Goal: Find contact information: Obtain details needed to contact an individual or organization

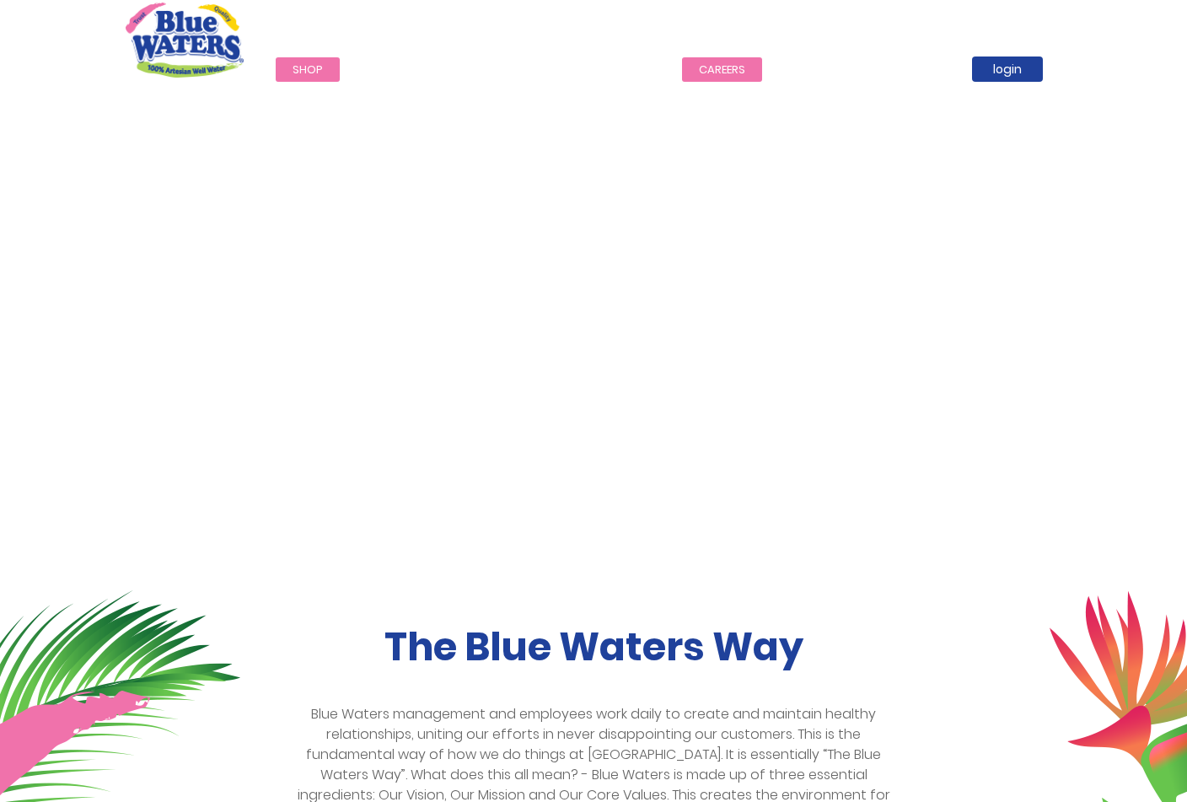
click at [708, 73] on link "careers" at bounding box center [722, 69] width 80 height 24
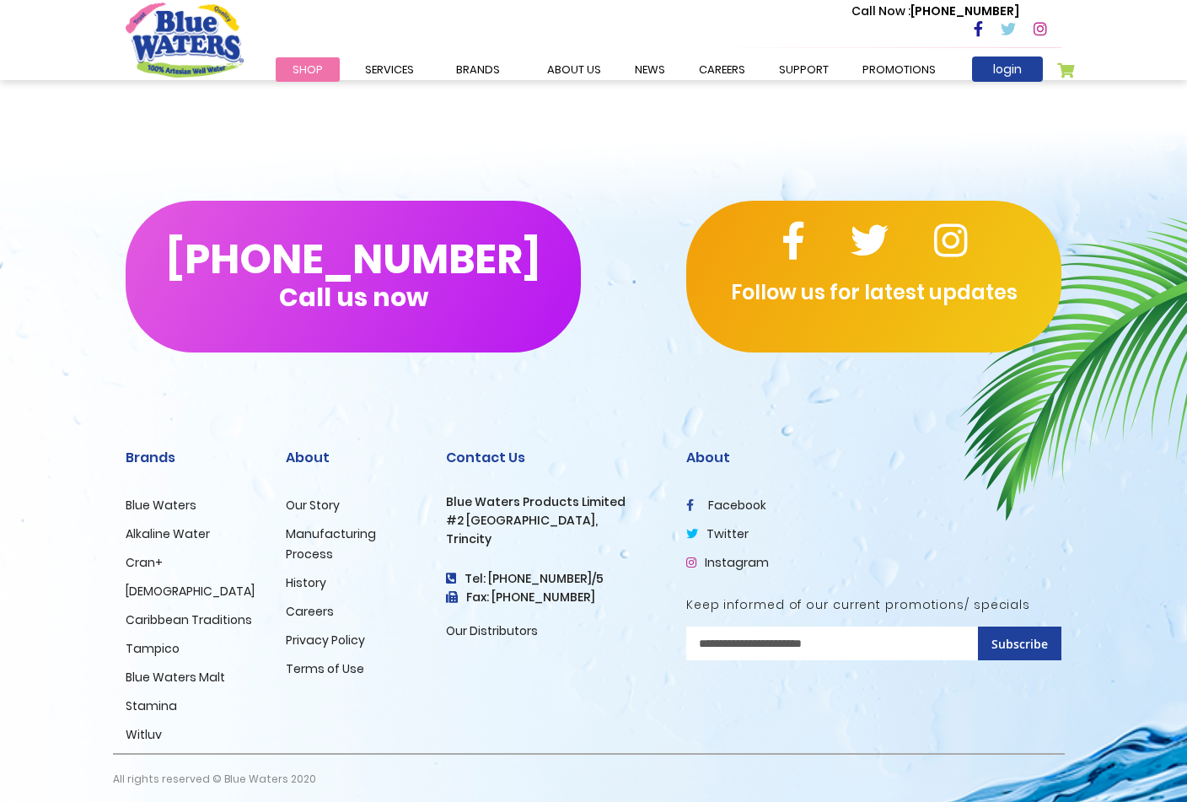
scroll to position [1532, 0]
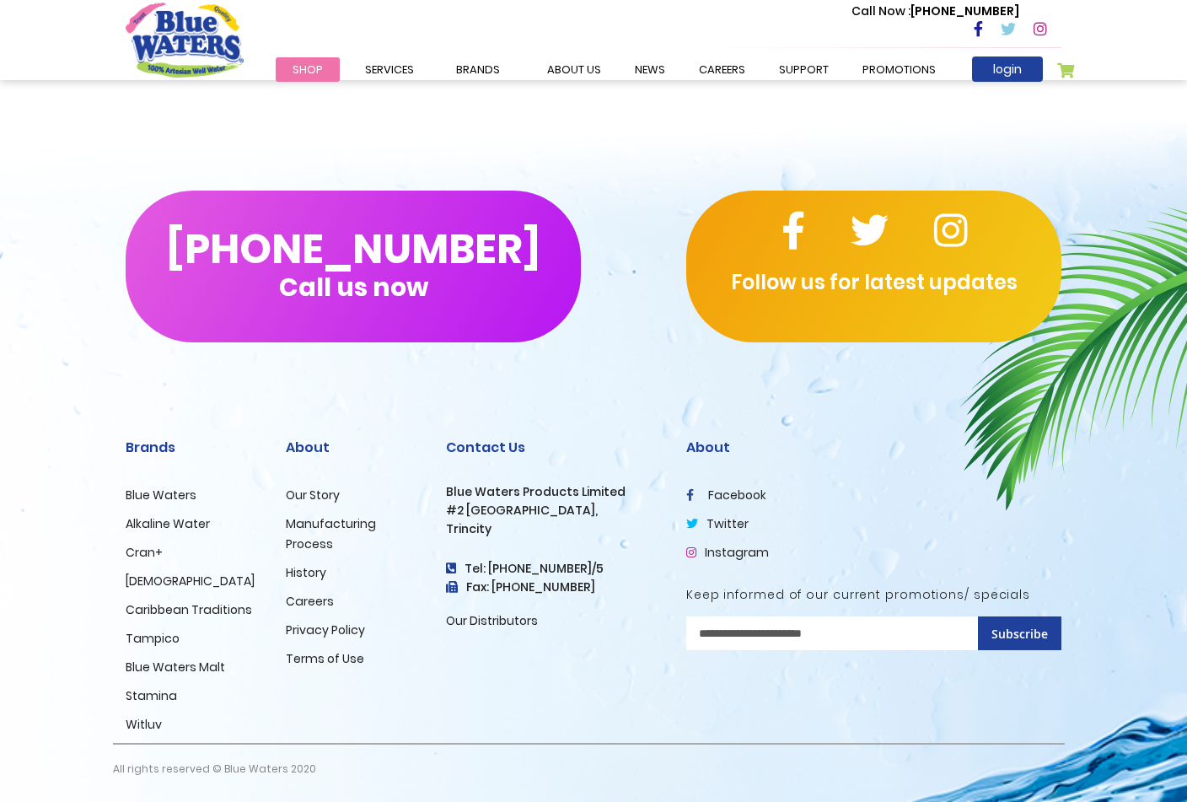
click at [320, 492] on link "Our Story" at bounding box center [313, 494] width 54 height 17
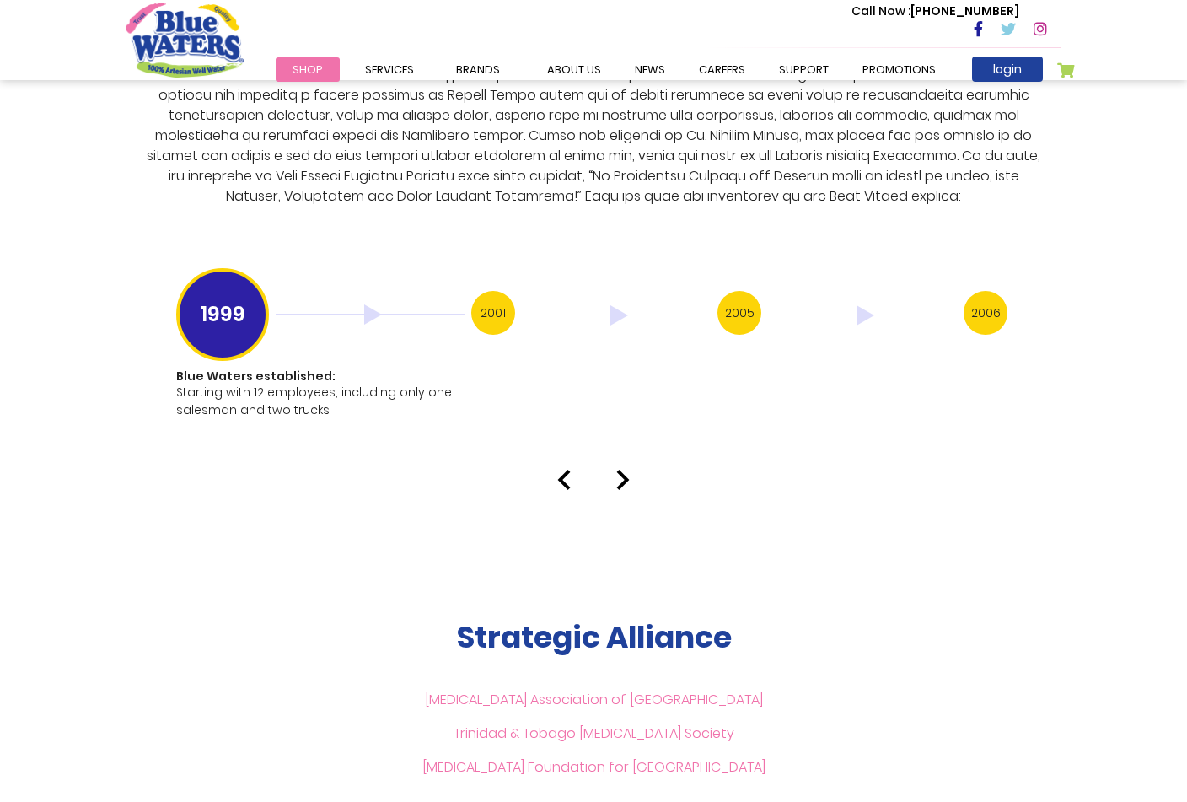
scroll to position [3367, 0]
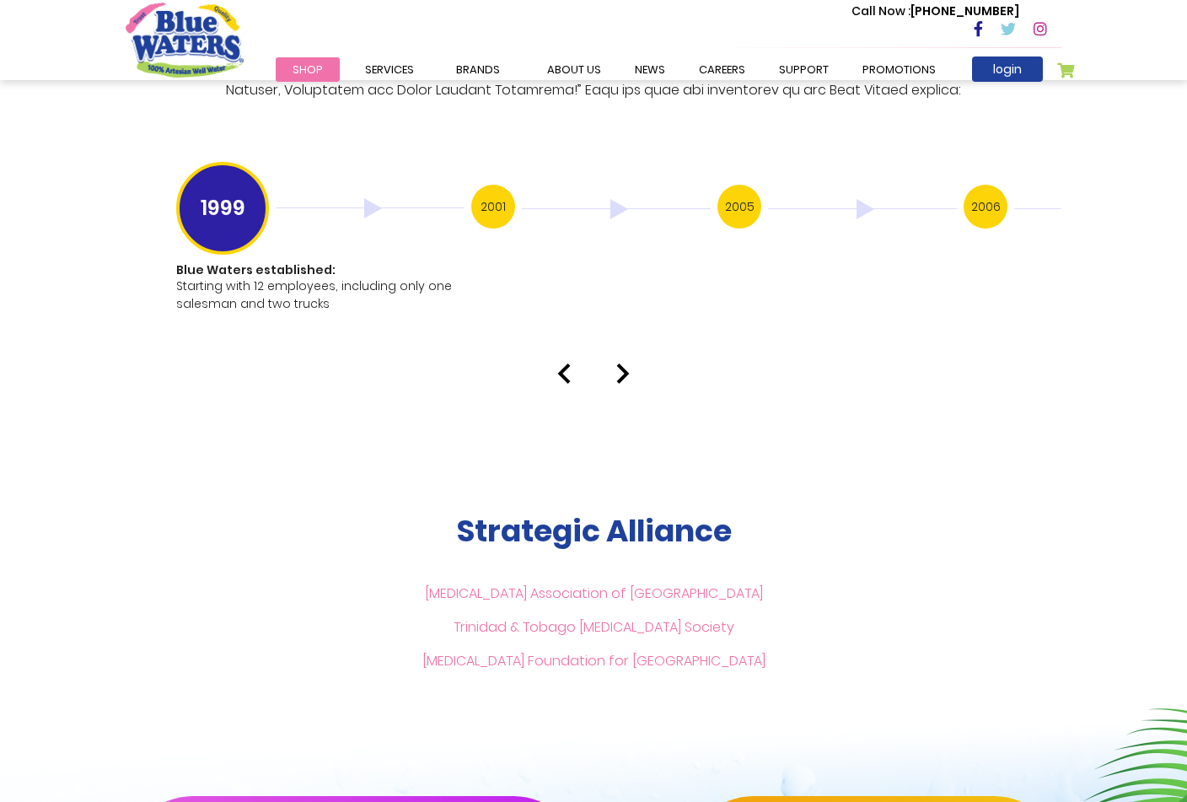
click at [622, 363] on img at bounding box center [622, 373] width 13 height 20
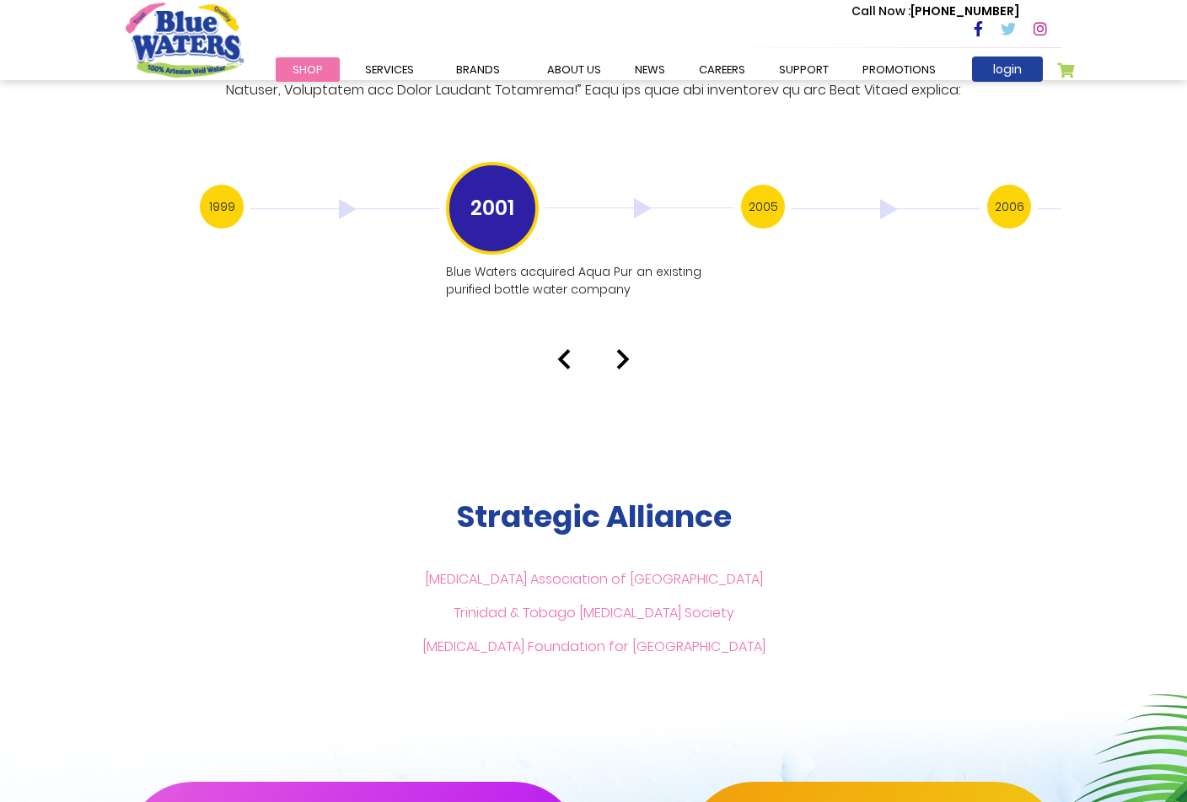
click at [622, 349] on img at bounding box center [622, 359] width 13 height 20
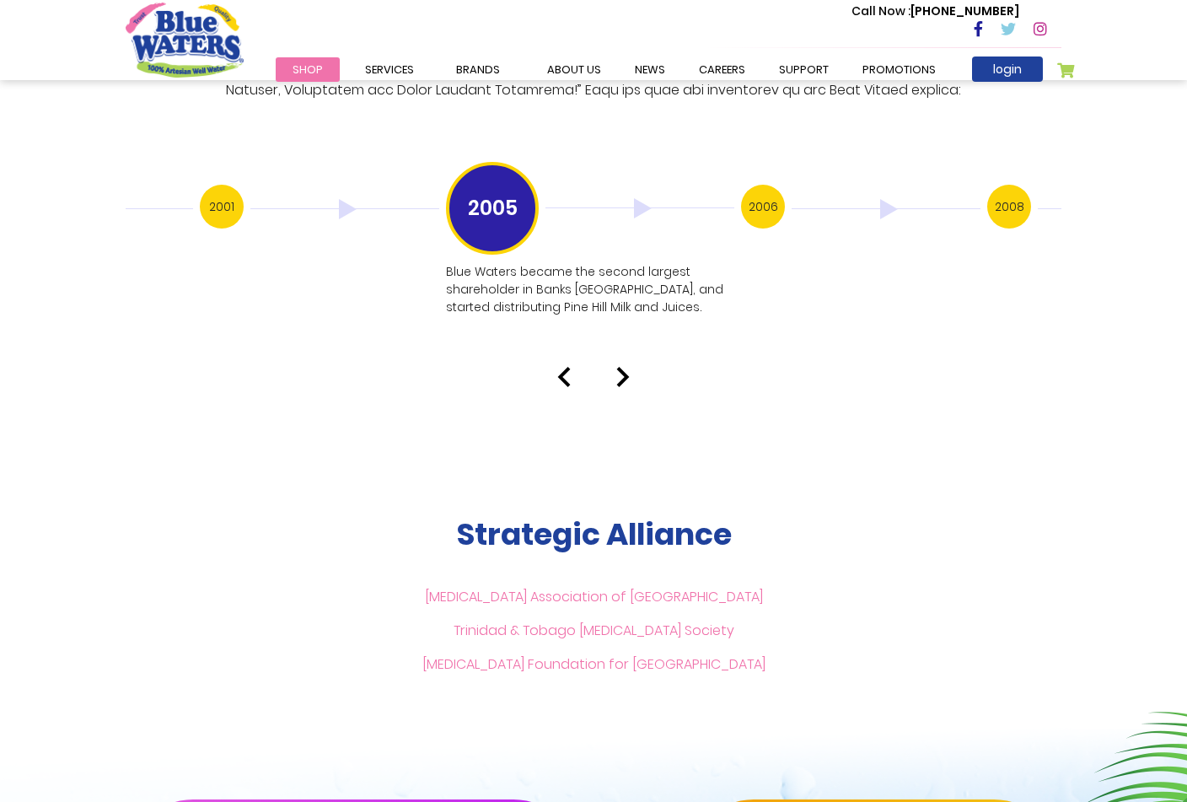
click at [622, 348] on div "Our History 1999 Blue Waters established: Starting with 12 employees, including…" at bounding box center [593, 47] width 1187 height 679
click at [618, 367] on img at bounding box center [622, 377] width 13 height 20
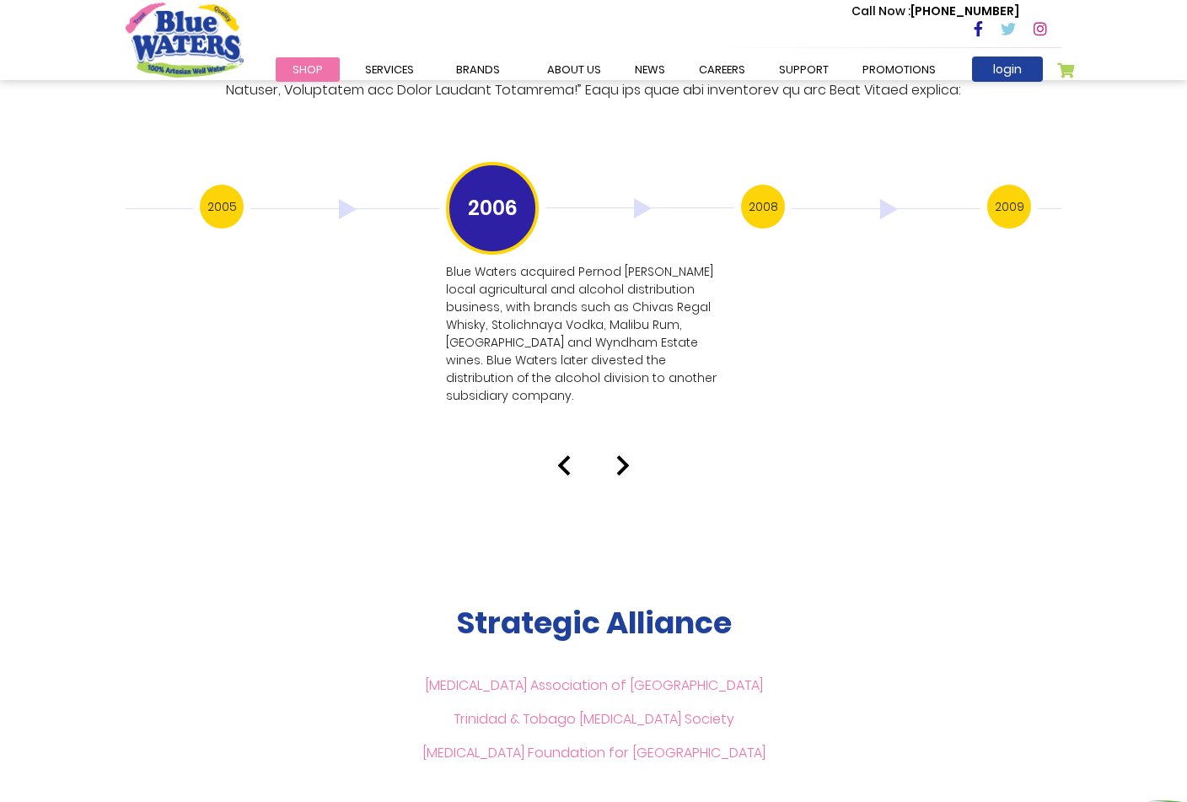
click at [629, 455] on img at bounding box center [622, 465] width 13 height 20
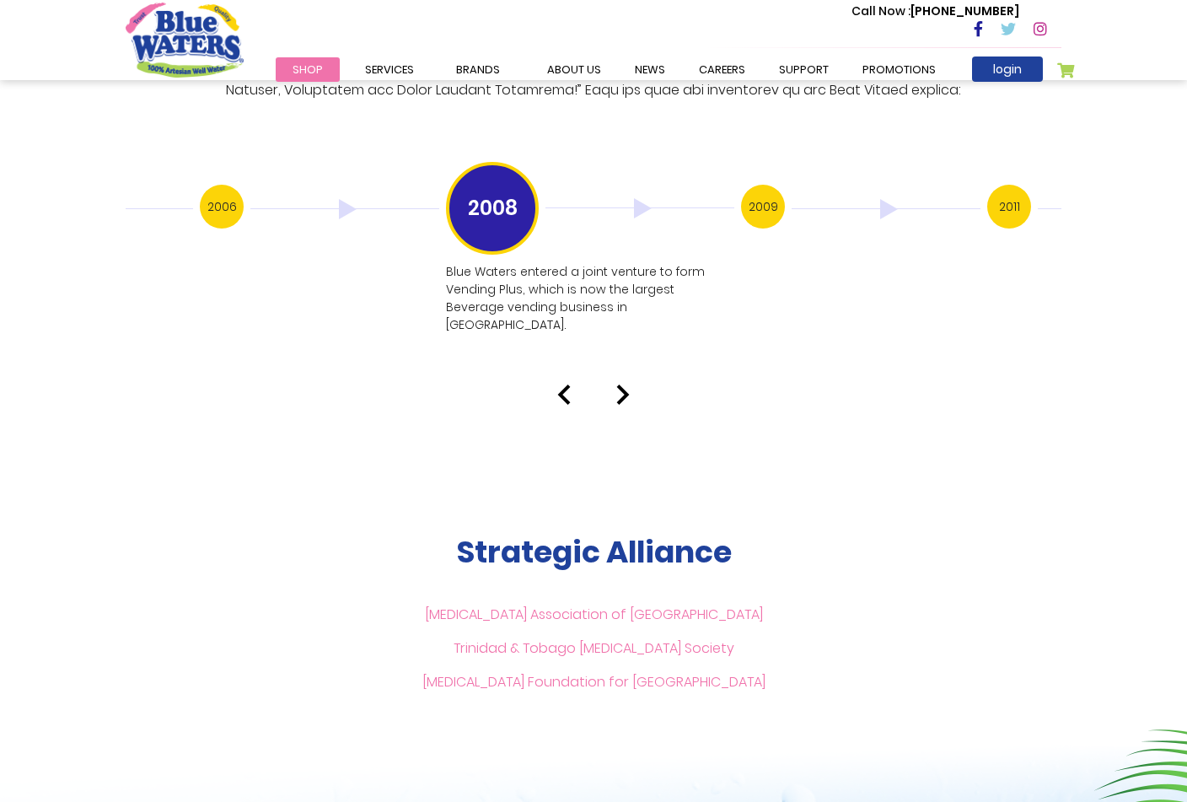
click at [620, 384] on img at bounding box center [622, 394] width 13 height 20
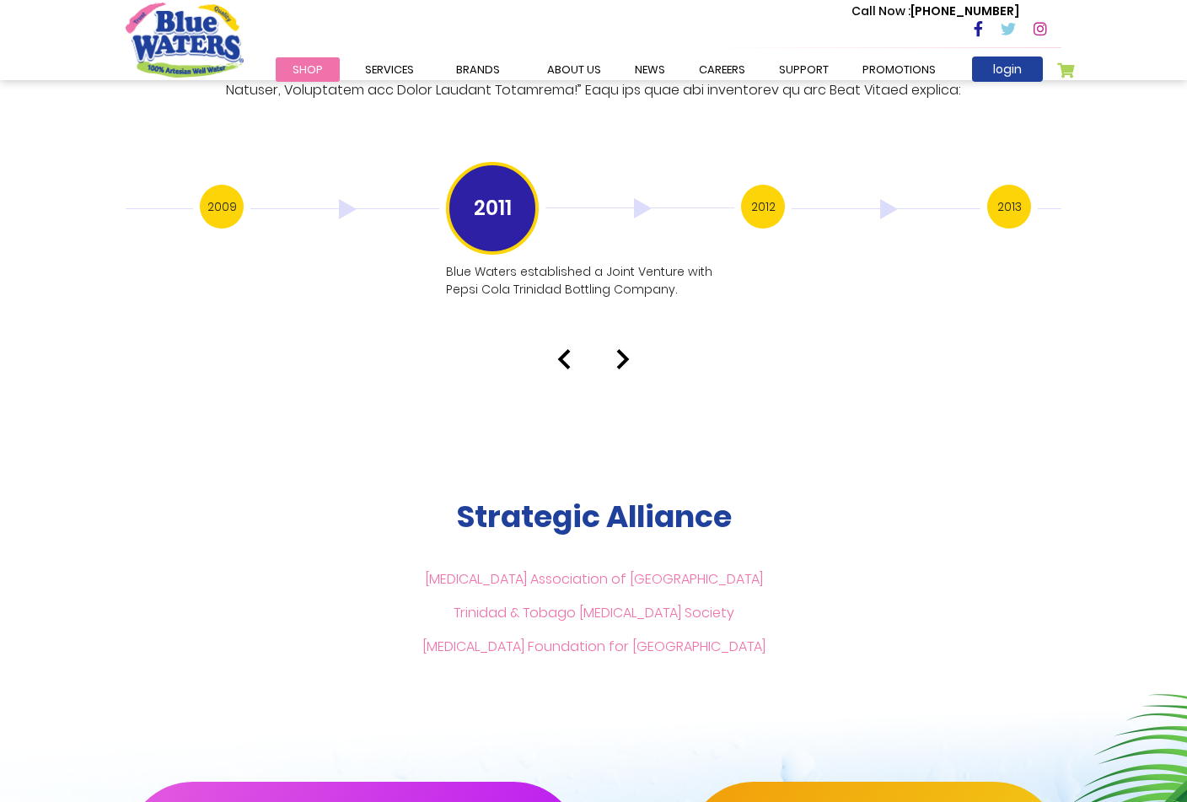
click at [626, 349] on img at bounding box center [622, 359] width 13 height 20
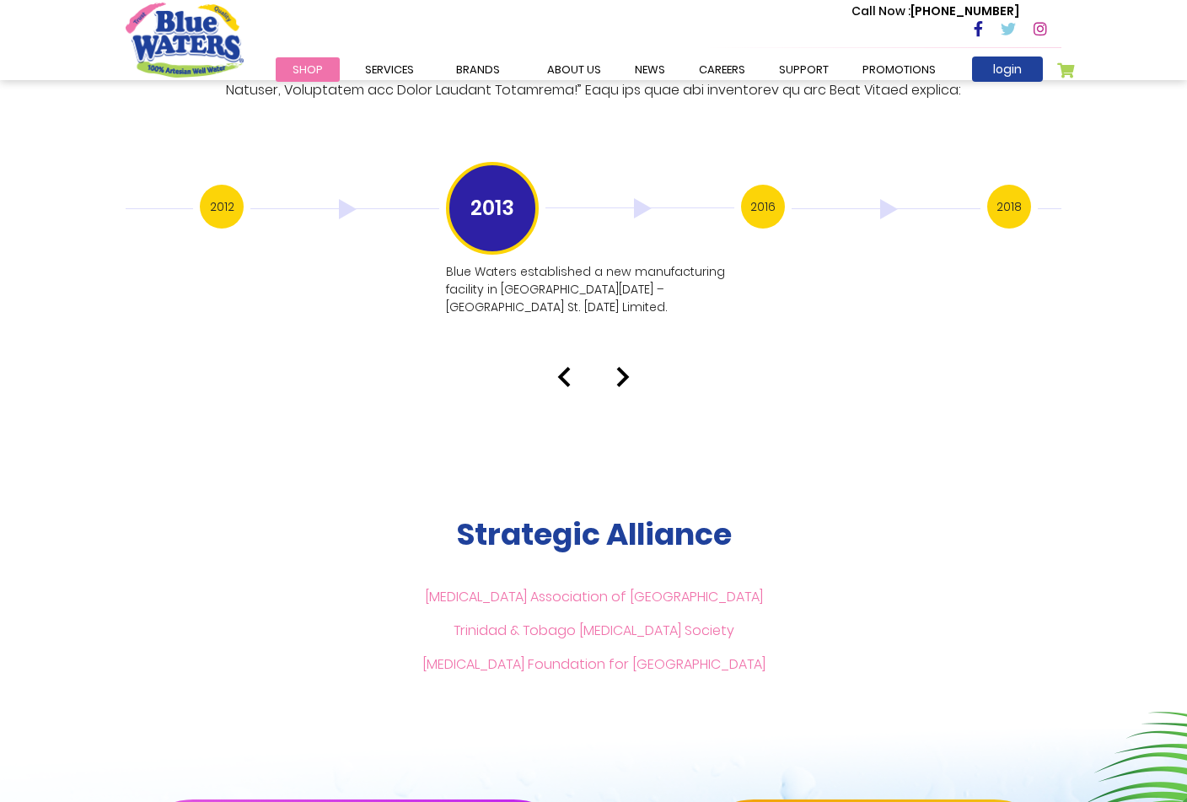
click at [627, 367] on img at bounding box center [622, 377] width 13 height 20
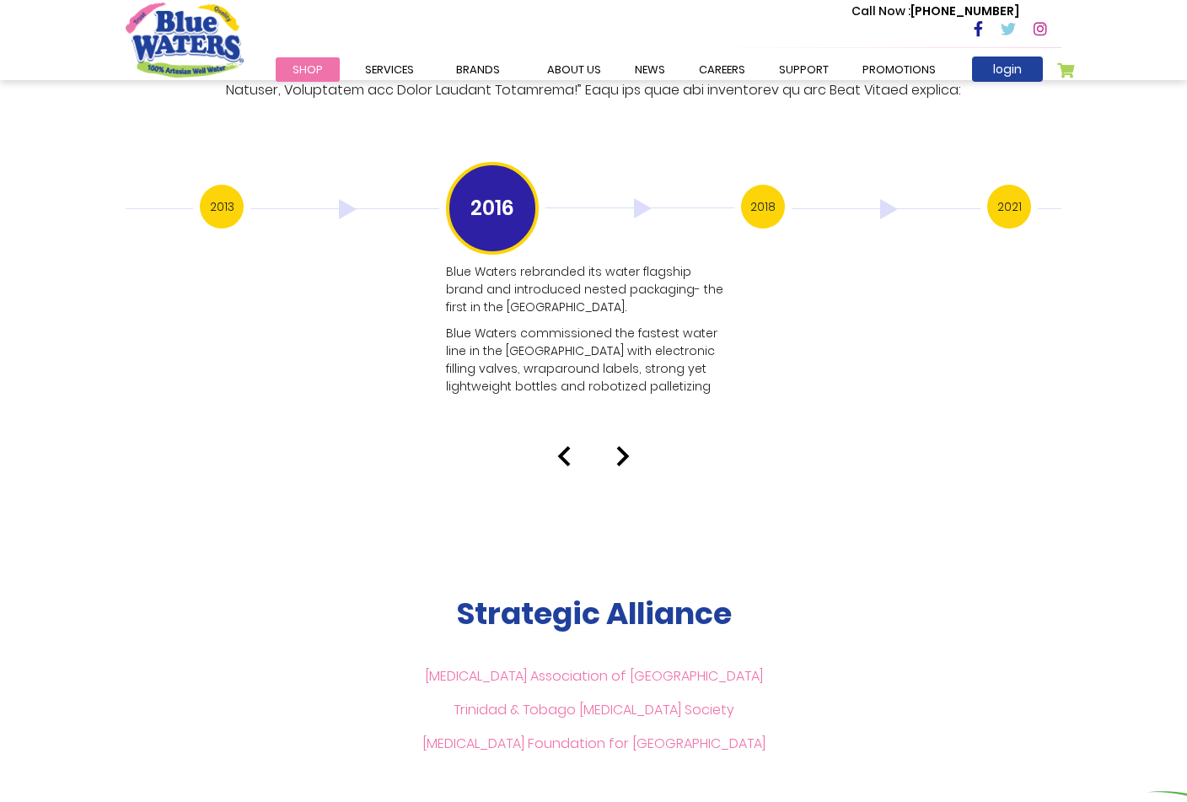
click at [620, 446] on img at bounding box center [622, 456] width 13 height 20
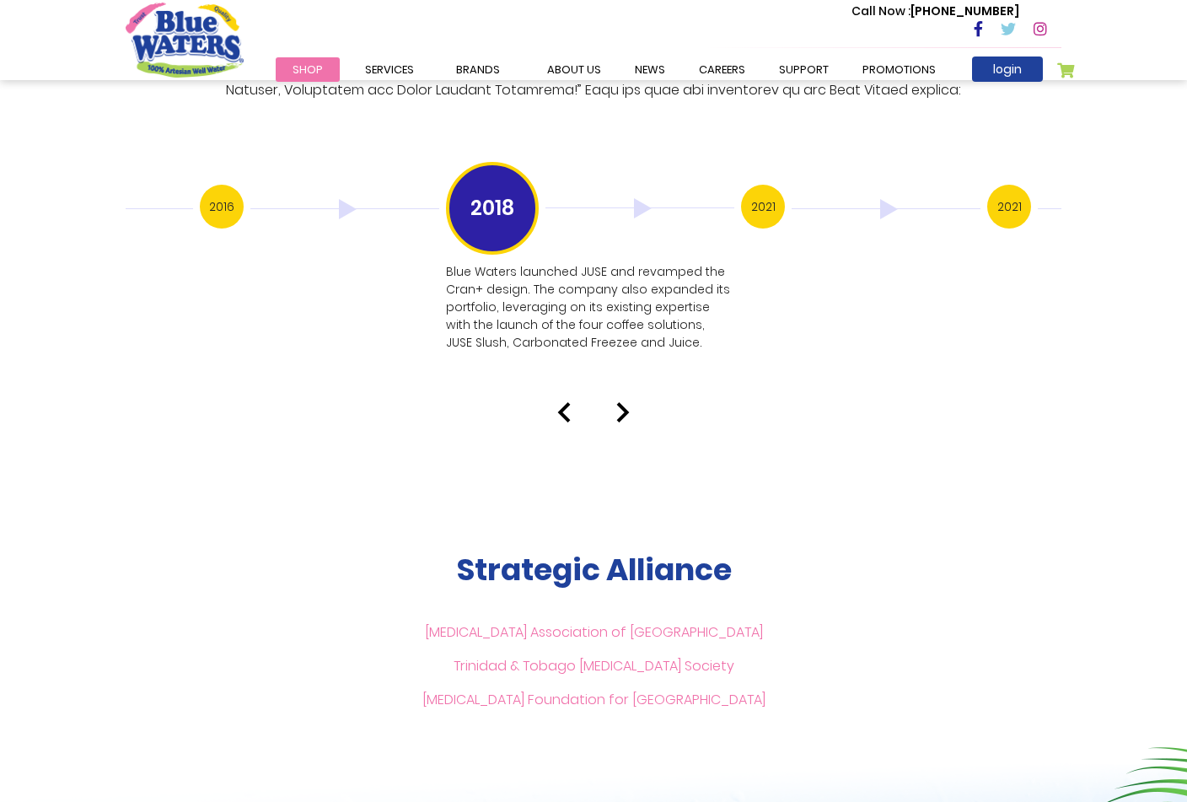
click at [625, 402] on img at bounding box center [622, 412] width 13 height 20
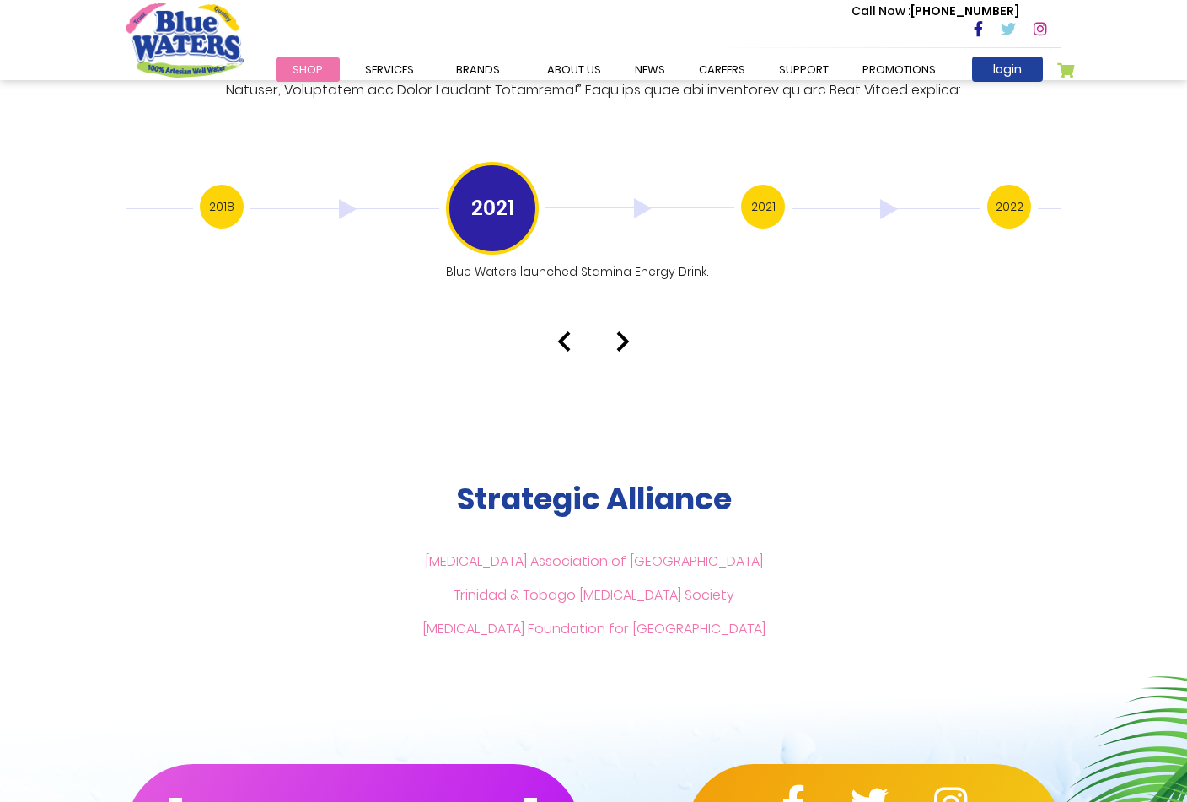
click at [622, 331] on img at bounding box center [622, 341] width 13 height 20
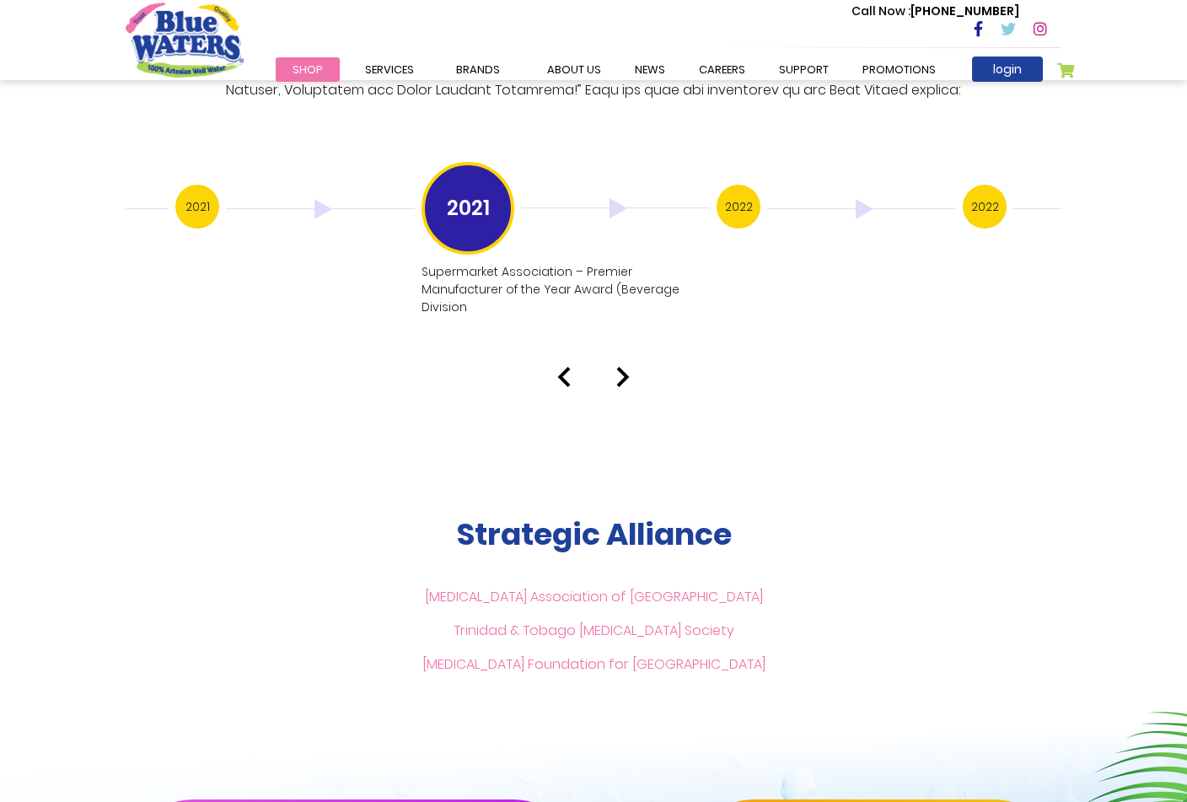
click at [622, 319] on div "Our History 1999 Blue Waters established: Starting with 12 employees, including…" at bounding box center [593, 47] width 1187 height 679
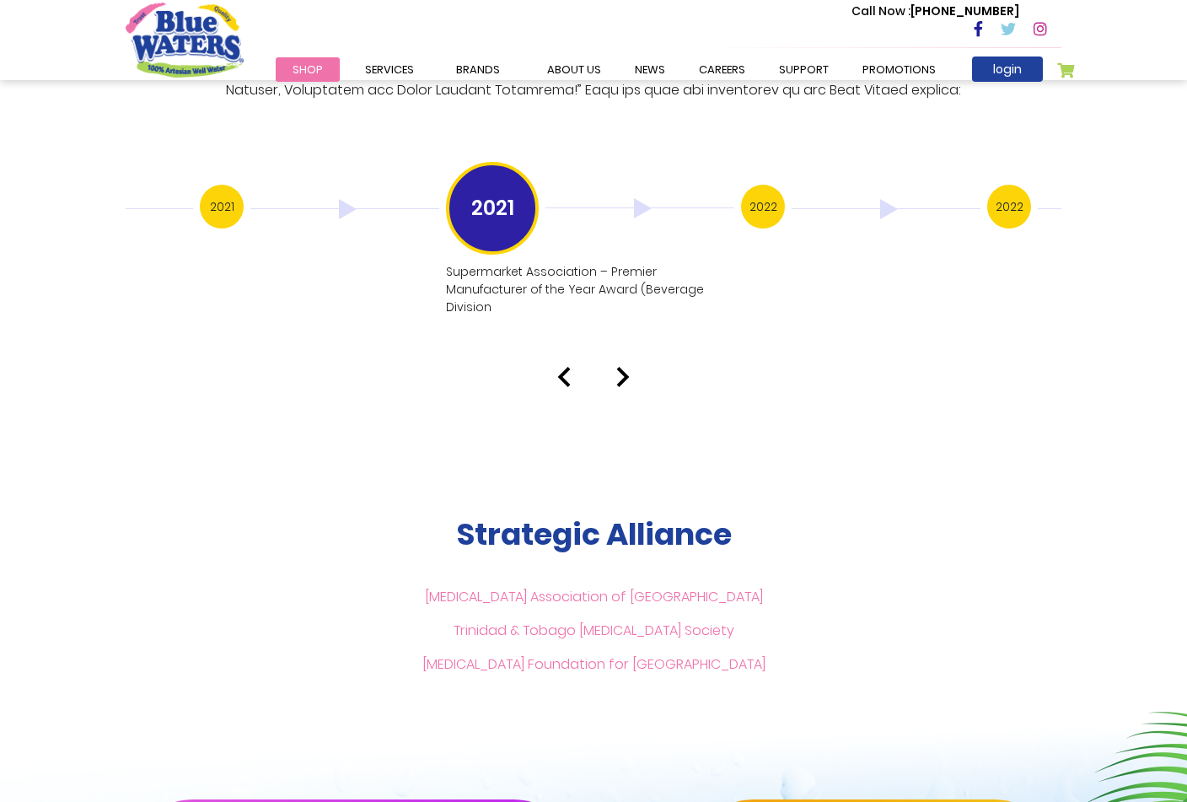
click at [622, 367] on img at bounding box center [622, 377] width 13 height 20
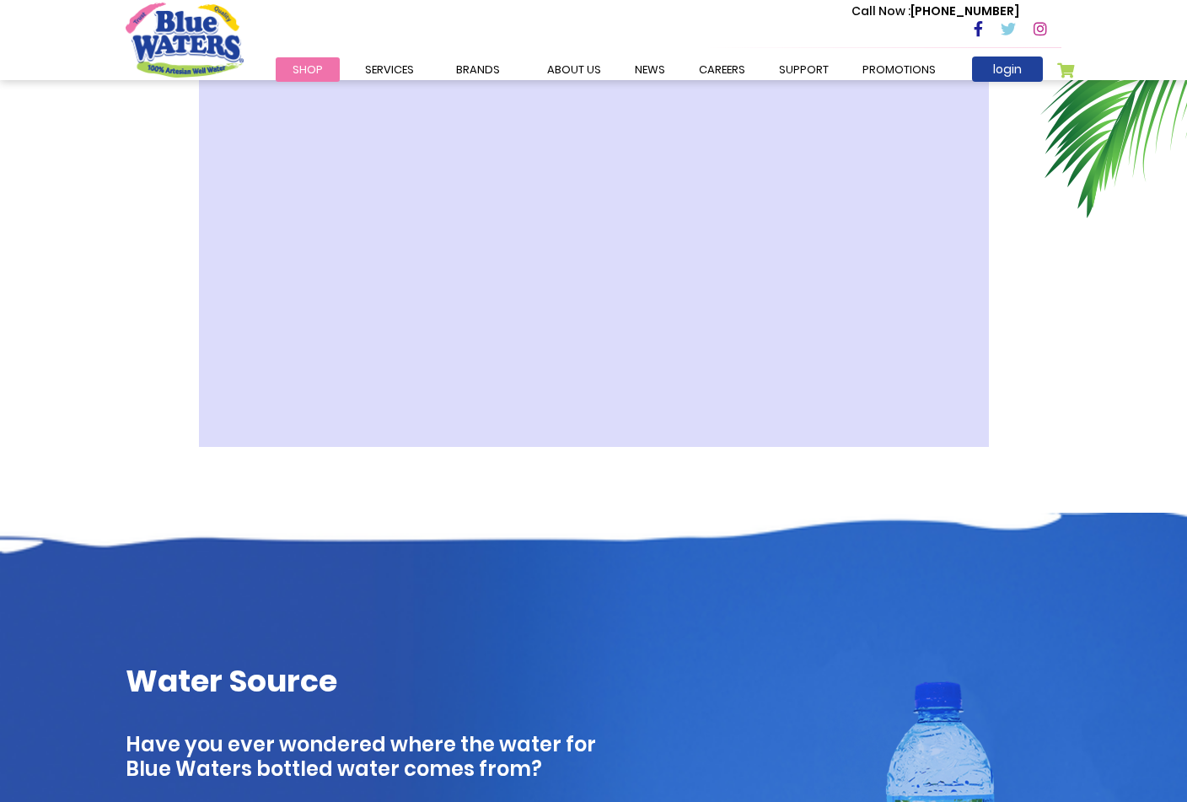
scroll to position [586, 0]
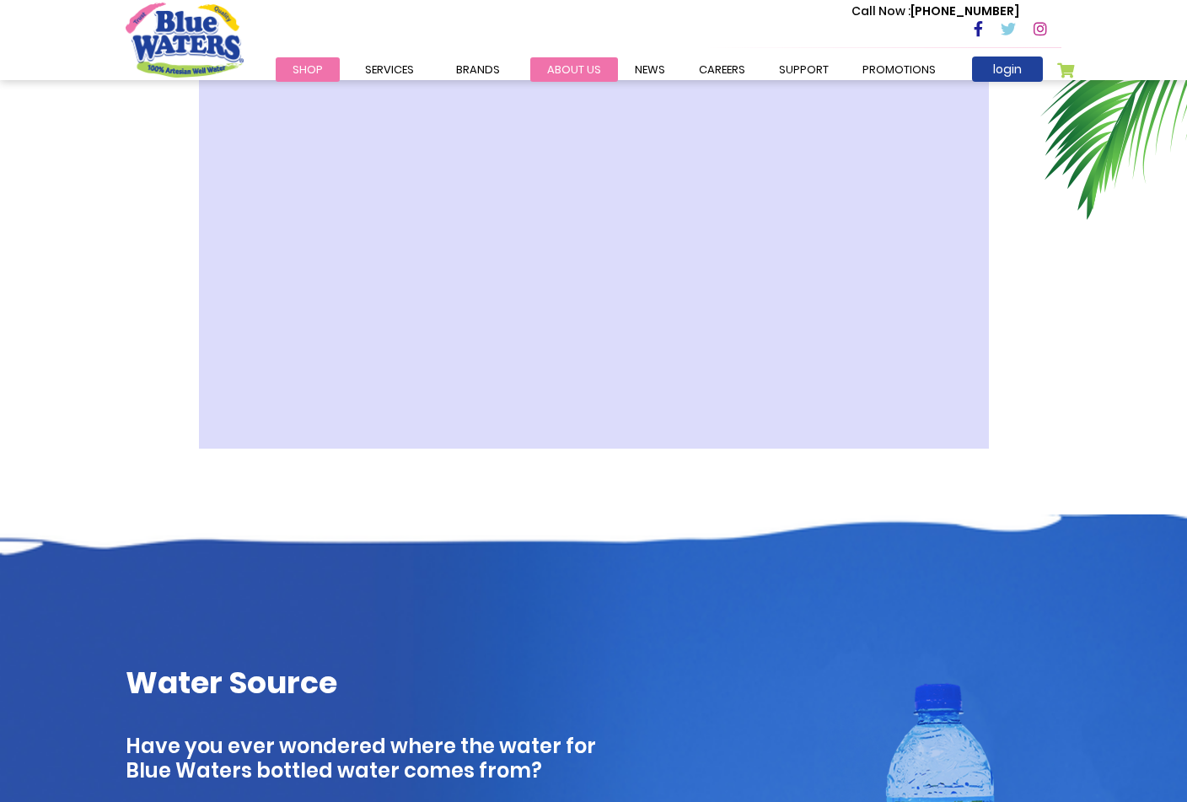
click at [571, 67] on link "about us" at bounding box center [574, 69] width 88 height 24
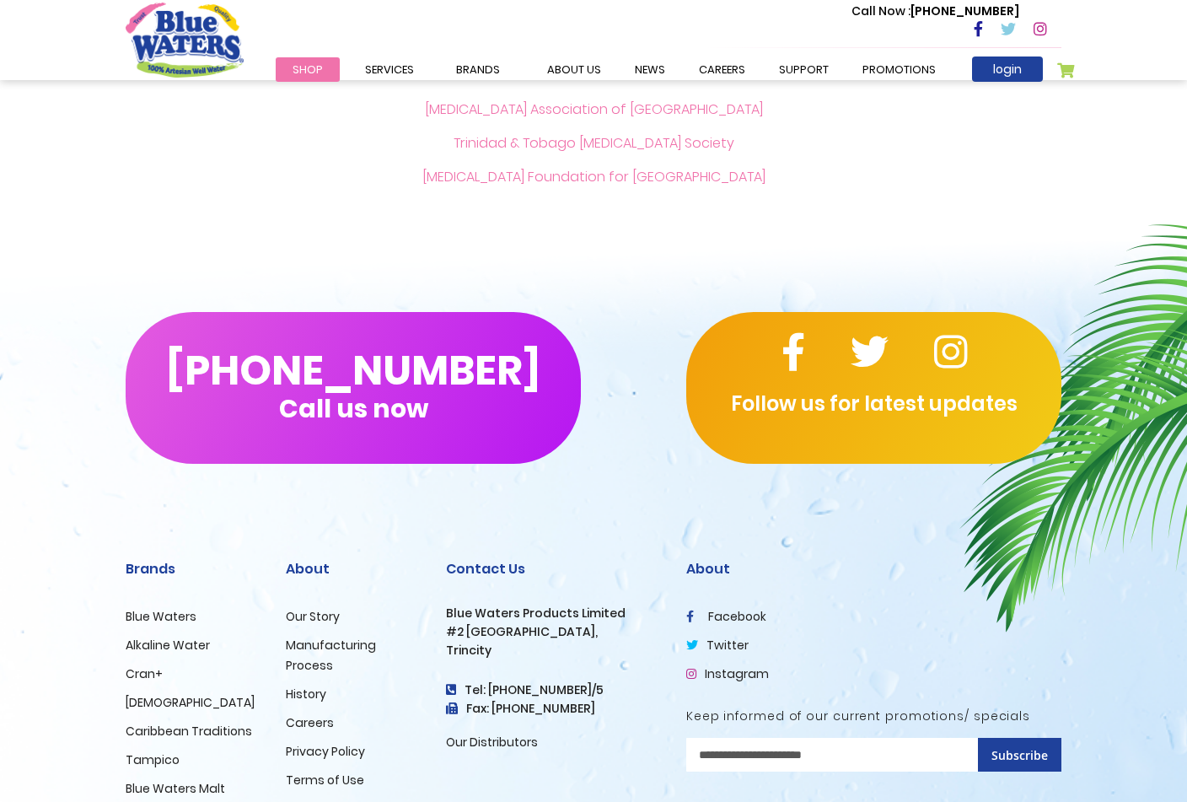
scroll to position [3955, 0]
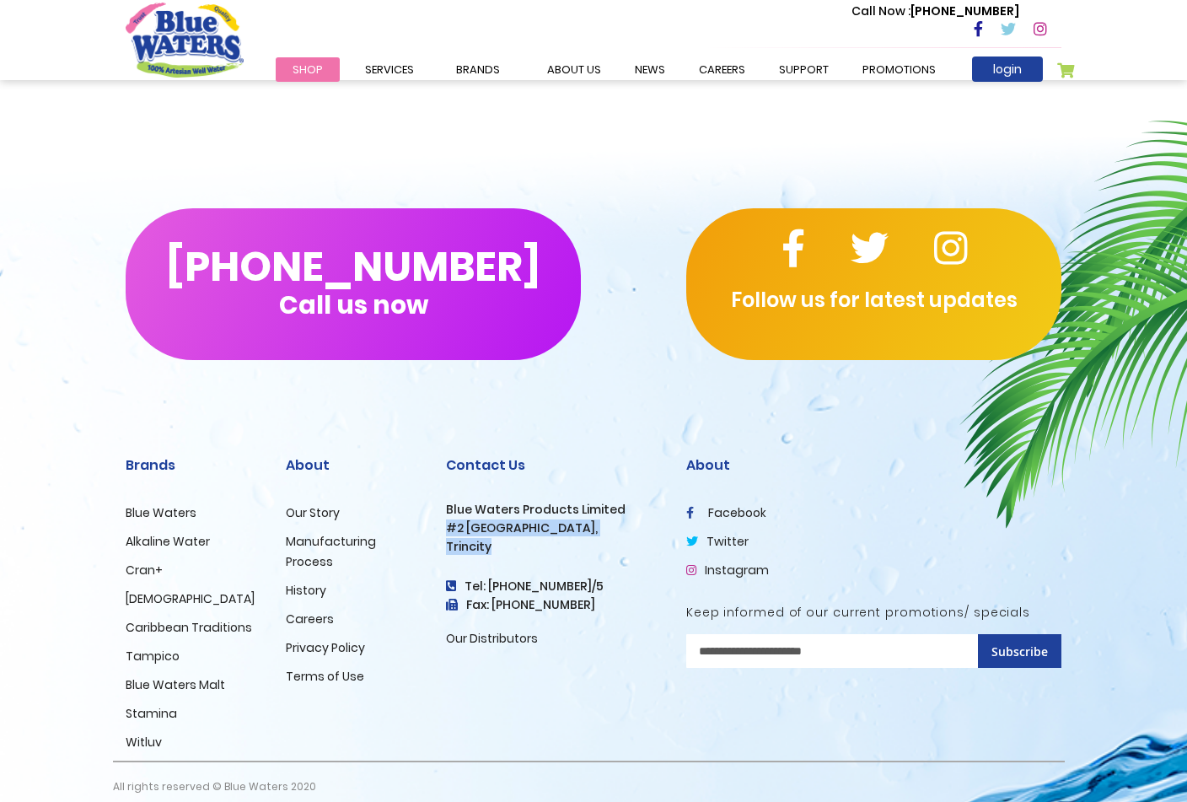
drag, startPoint x: 448, startPoint y: 509, endPoint x: 490, endPoint y: 527, distance: 44.9
click at [490, 527] on div "Contact Us Blue Waters Products Limited #2 Orange Grove Estate, Trincity Tel: (…" at bounding box center [553, 552] width 215 height 191
copy div "#2 Orange Grove Estate, Trincity"
